Goal: Information Seeking & Learning: Learn about a topic

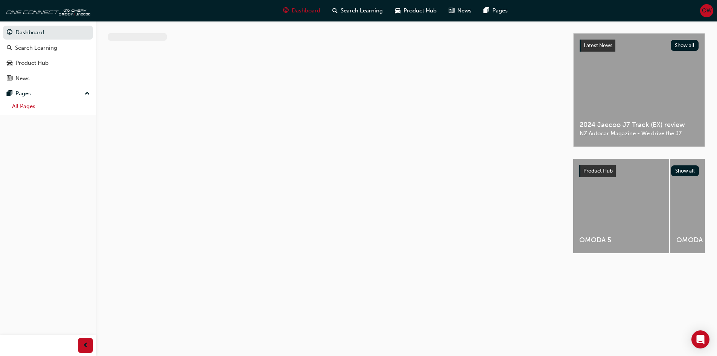
click at [34, 111] on link "All Pages" at bounding box center [51, 107] width 84 height 12
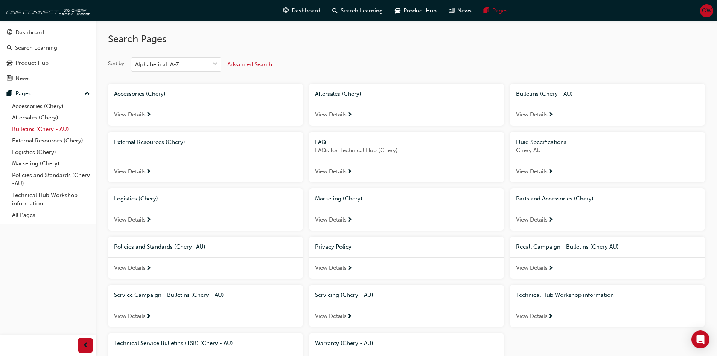
click at [42, 130] on link "Bulletins (Chery - AU)" at bounding box center [51, 130] width 84 height 12
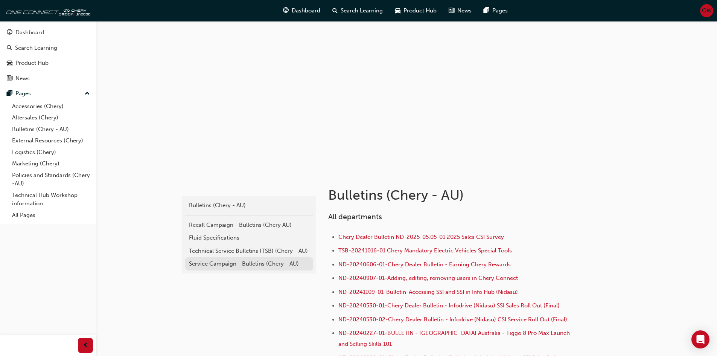
click at [212, 261] on div "Service Campaign - Bulletins (Chery - AU)" at bounding box center [249, 263] width 121 height 9
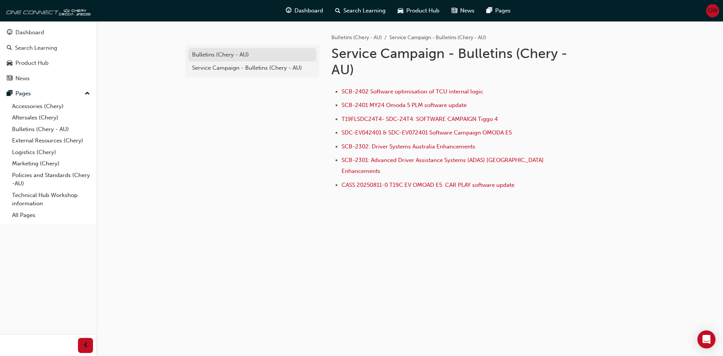
click at [217, 56] on div "Bulletins (Chery - AU)" at bounding box center [252, 54] width 121 height 9
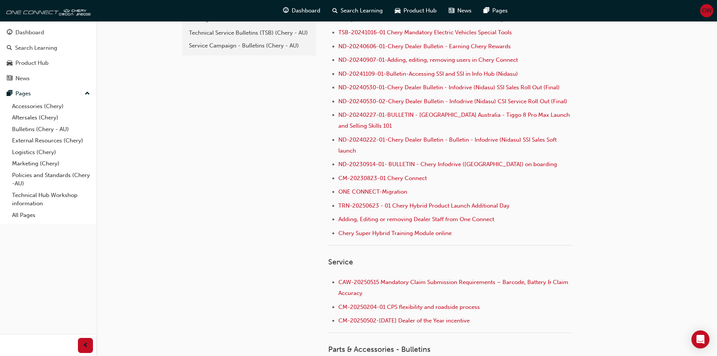
scroll to position [75, 0]
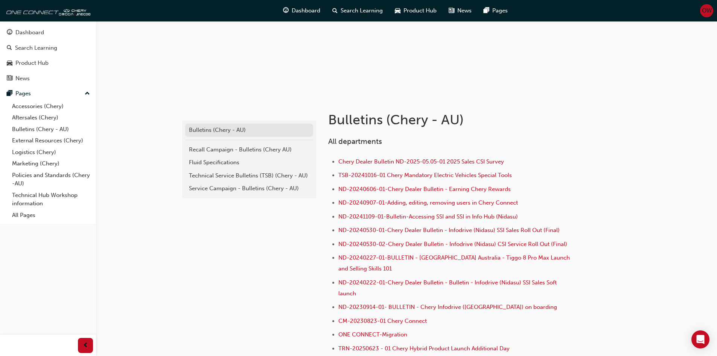
click at [222, 130] on div "Bulletins (Chery - AU)" at bounding box center [249, 130] width 121 height 9
click at [235, 177] on div "Technical Service Bulletins (TSB) (Chery - AU)" at bounding box center [249, 175] width 121 height 9
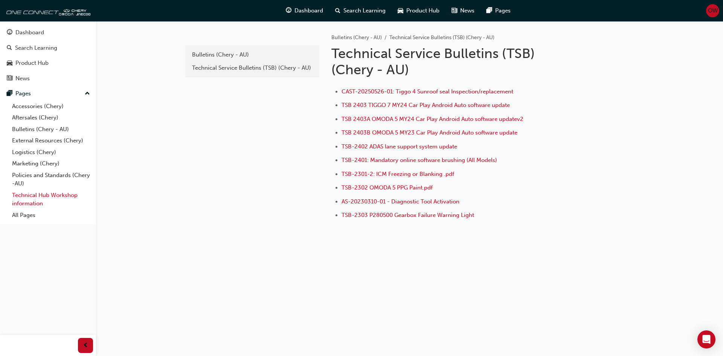
click at [40, 203] on link "Technical Hub Workshop information" at bounding box center [51, 199] width 84 height 20
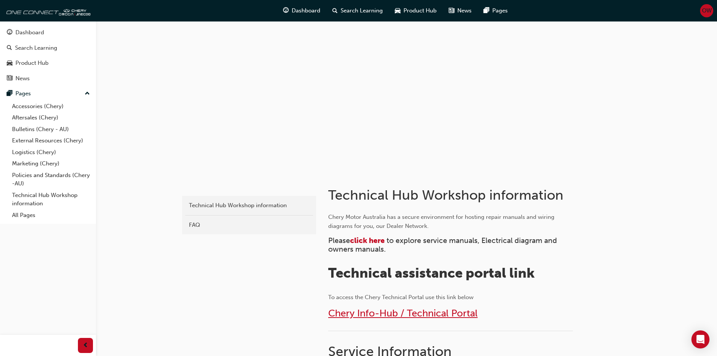
click at [429, 313] on span "Chery Info-Hub / Technical Portal" at bounding box center [402, 313] width 149 height 12
